Goal: Task Accomplishment & Management: Use online tool/utility

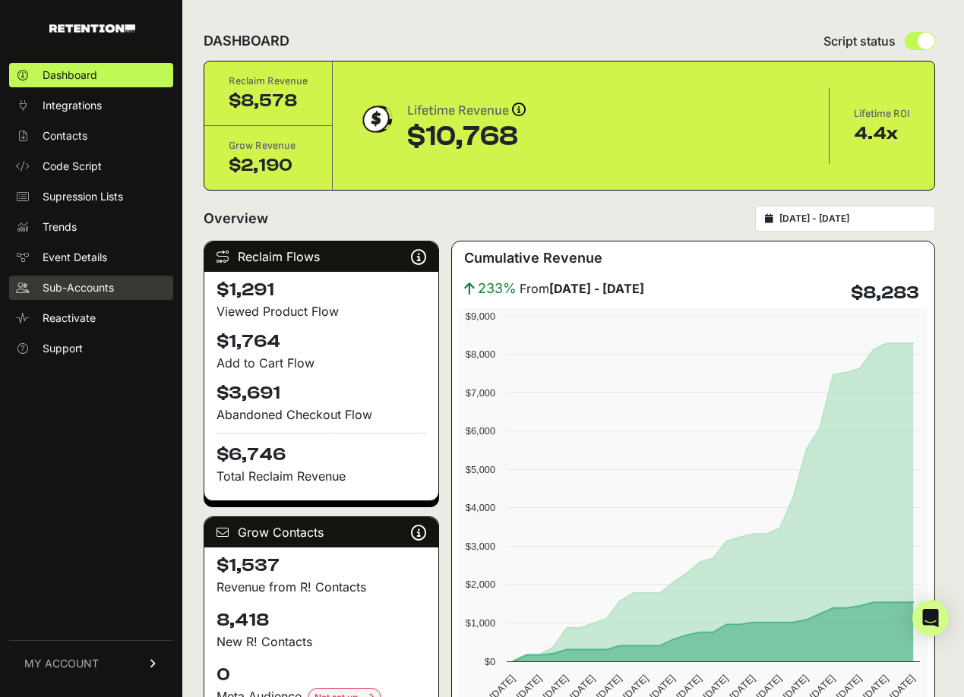
click at [71, 288] on span "Sub-Accounts" at bounding box center [78, 287] width 71 height 15
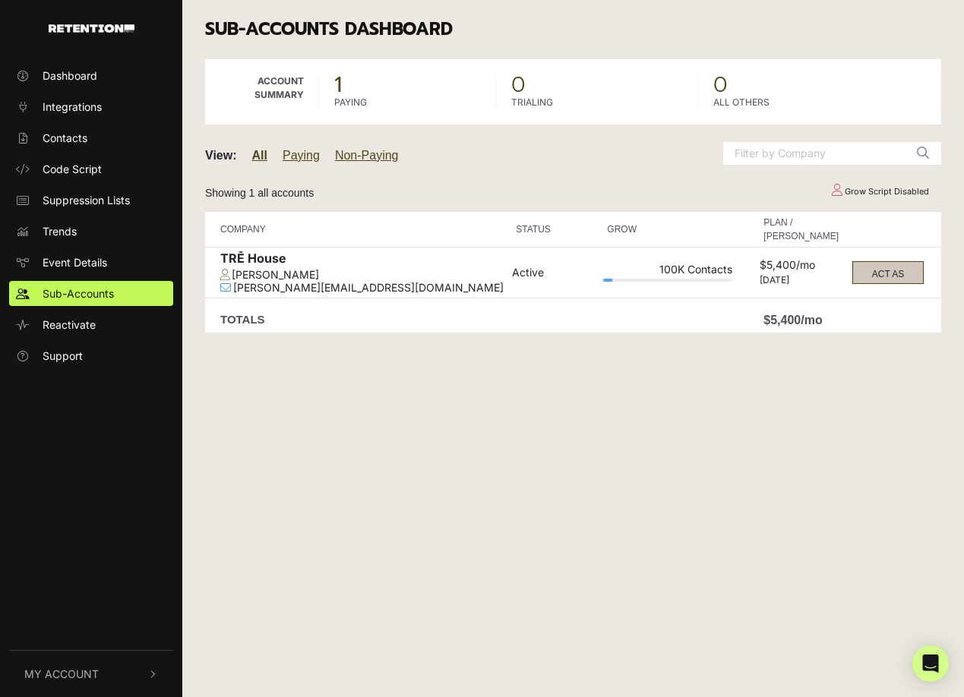
click at [908, 279] on button "ACT AS" at bounding box center [887, 272] width 71 height 23
